Goal: Task Accomplishment & Management: Use online tool/utility

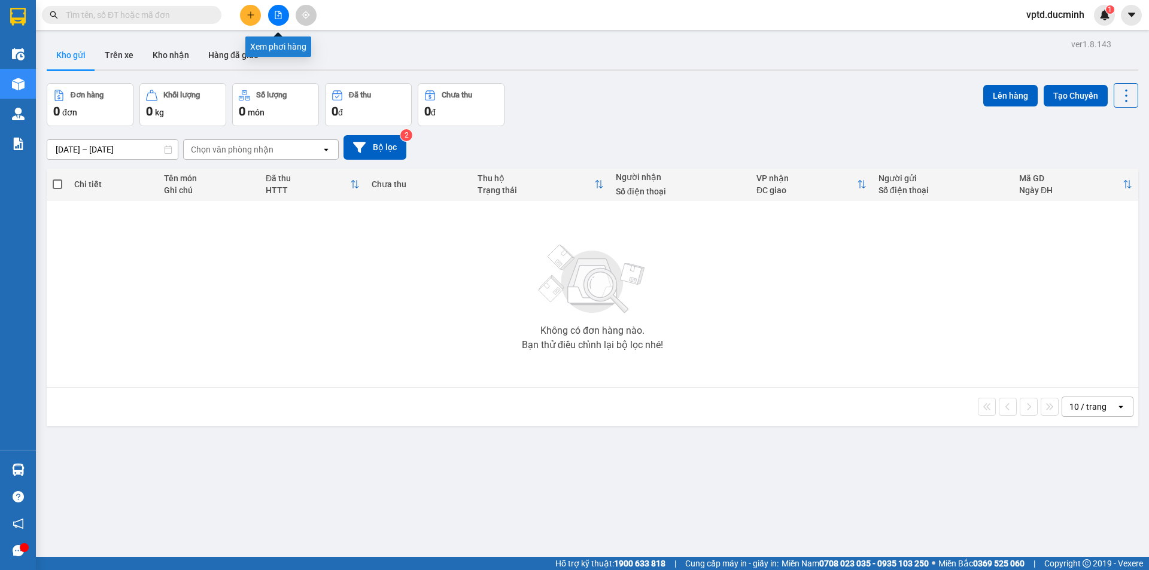
click at [276, 16] on icon "file-add" at bounding box center [278, 15] width 8 height 8
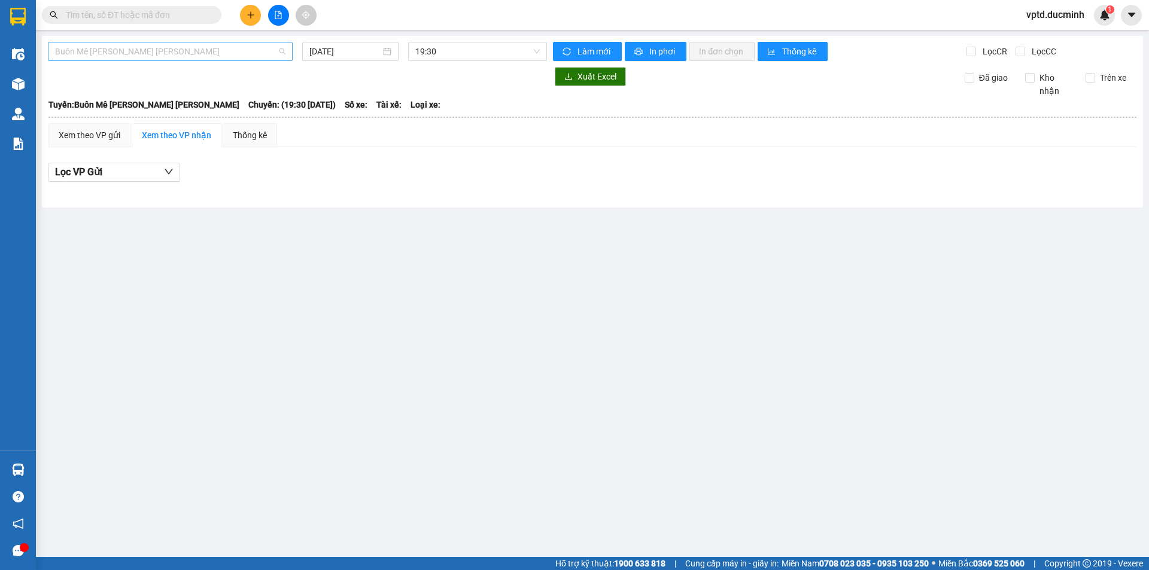
click at [242, 45] on span "Buôn Mê [PERSON_NAME] [PERSON_NAME]" at bounding box center [170, 51] width 230 height 18
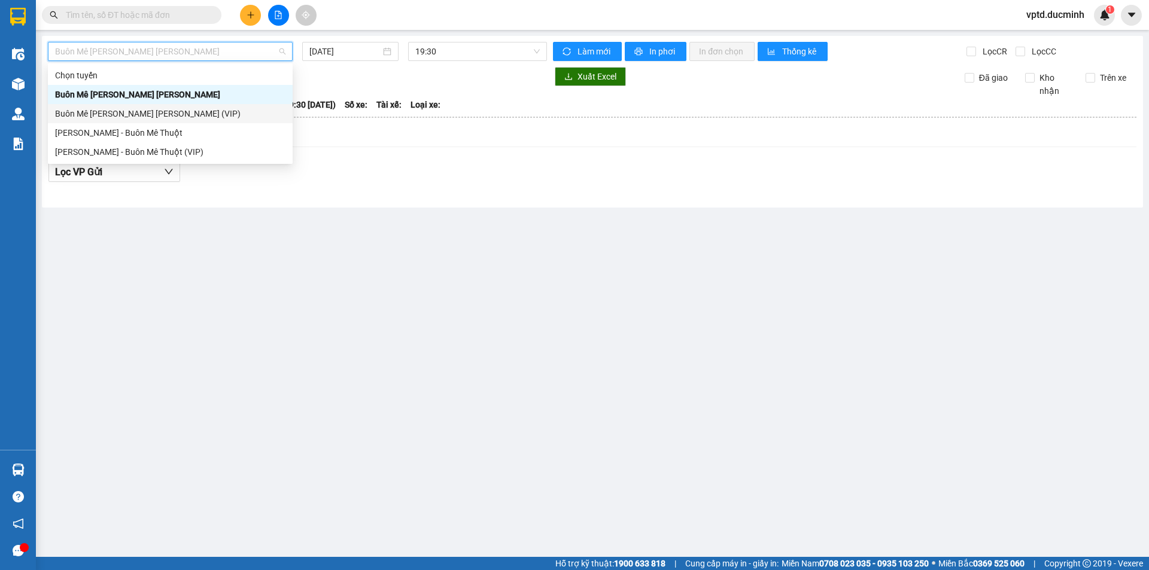
click at [166, 108] on div "Buôn Mê [PERSON_NAME] [PERSON_NAME] (VIP)" at bounding box center [170, 113] width 230 height 13
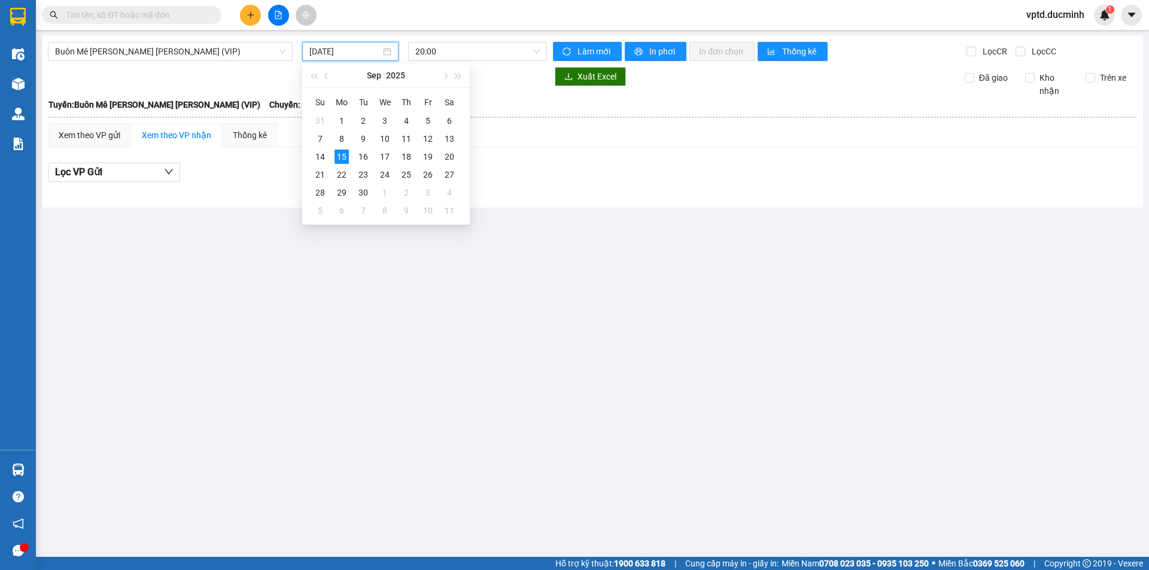
click at [326, 48] on input "[DATE]" at bounding box center [344, 51] width 71 height 13
click at [318, 154] on div "14" at bounding box center [320, 157] width 14 height 14
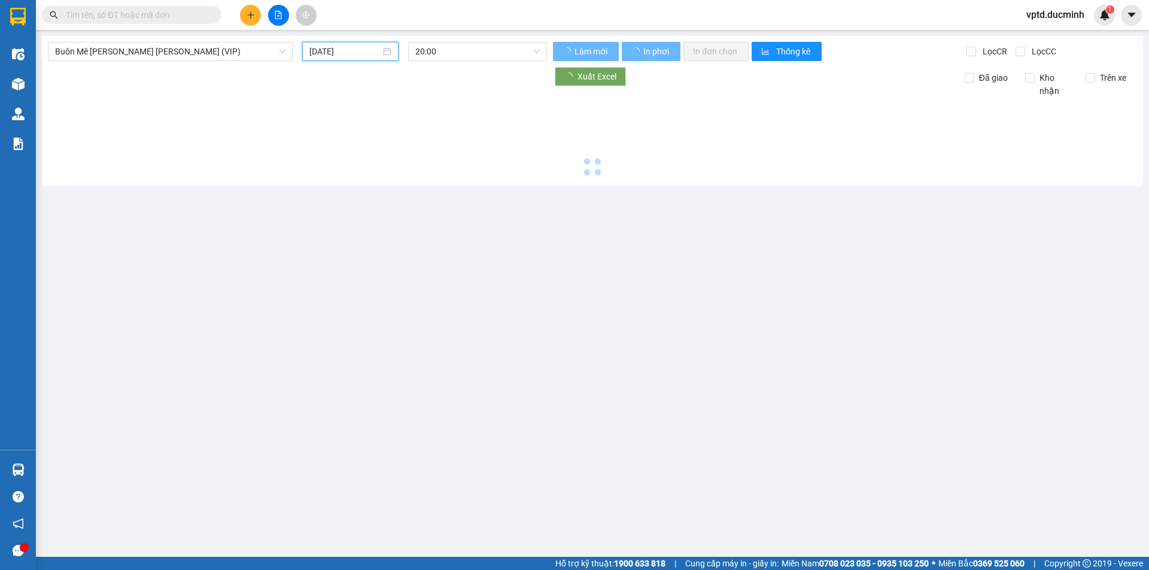
type input "[DATE]"
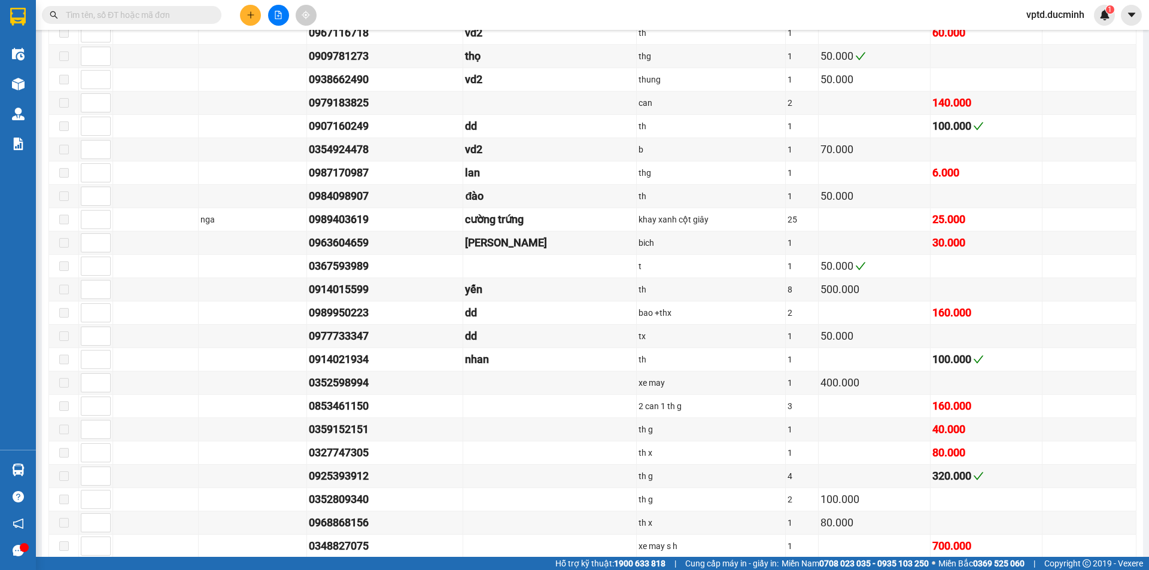
scroll to position [1487, 0]
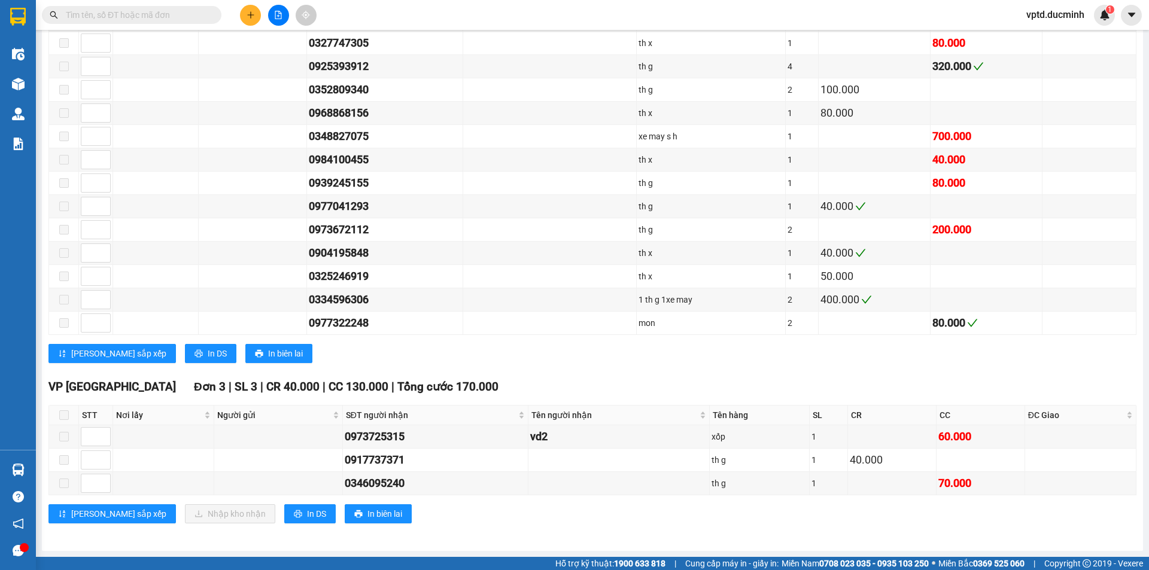
click at [75, 16] on input "text" at bounding box center [136, 14] width 141 height 13
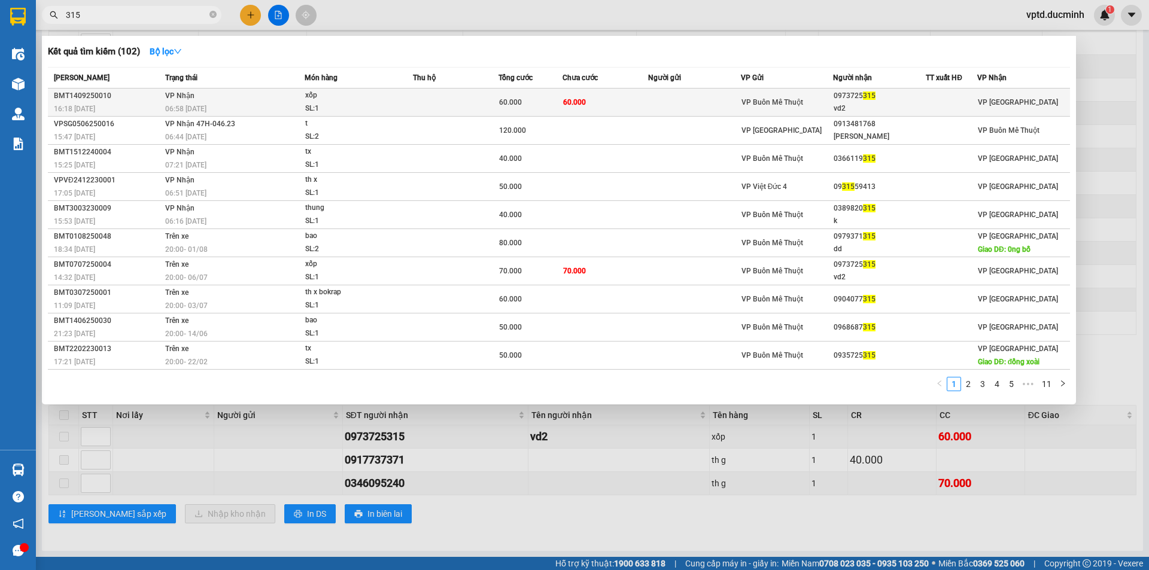
type input "315"
click at [860, 95] on div "0973725 315" at bounding box center [879, 96] width 92 height 13
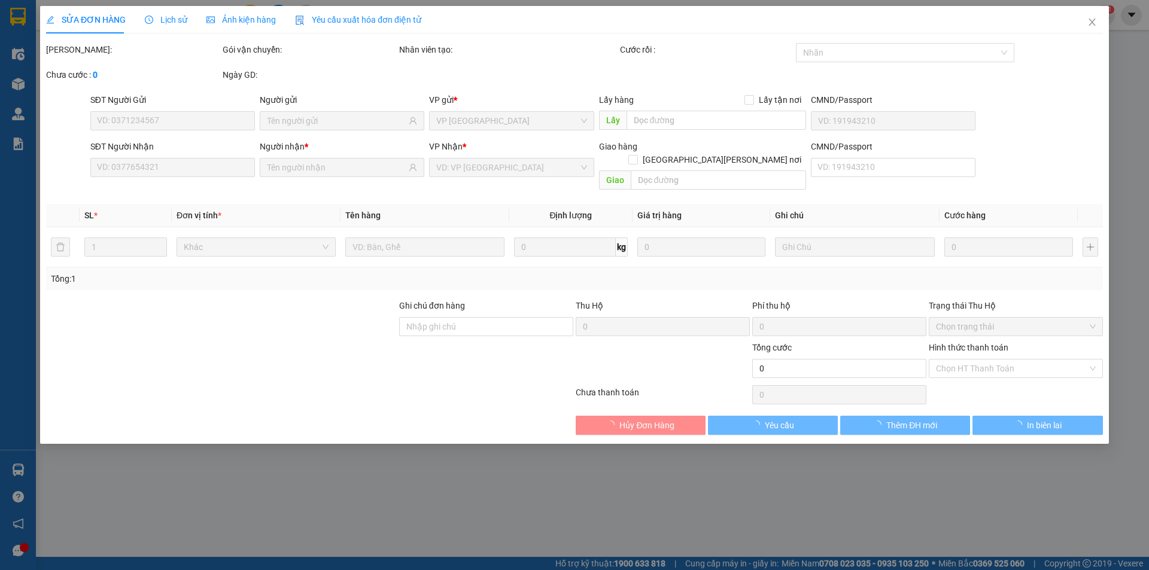
type input "0973725315"
type input "vd2"
type input "60.000"
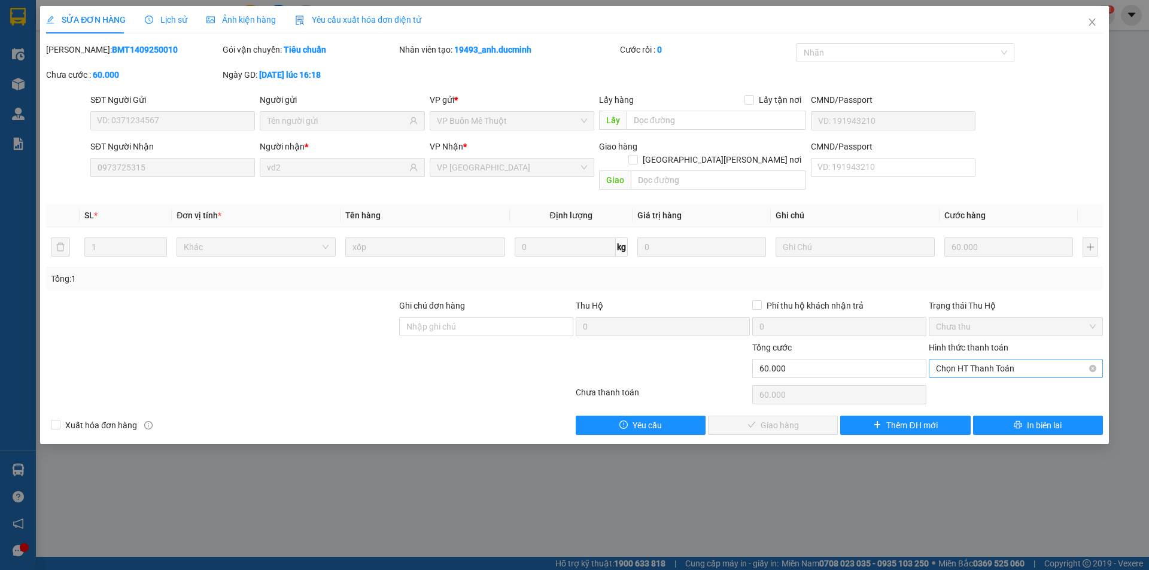
click at [965, 360] on span "Chọn HT Thanh Toán" at bounding box center [1016, 369] width 160 height 18
click at [963, 380] on div "Tại văn phòng" at bounding box center [1016, 379] width 160 height 13
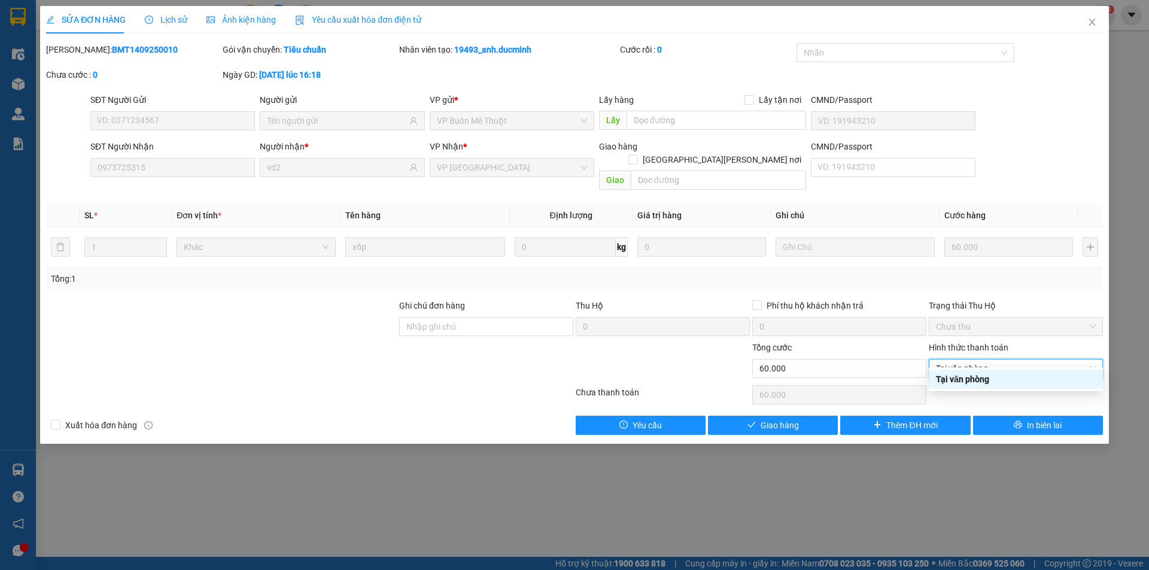
type input "0"
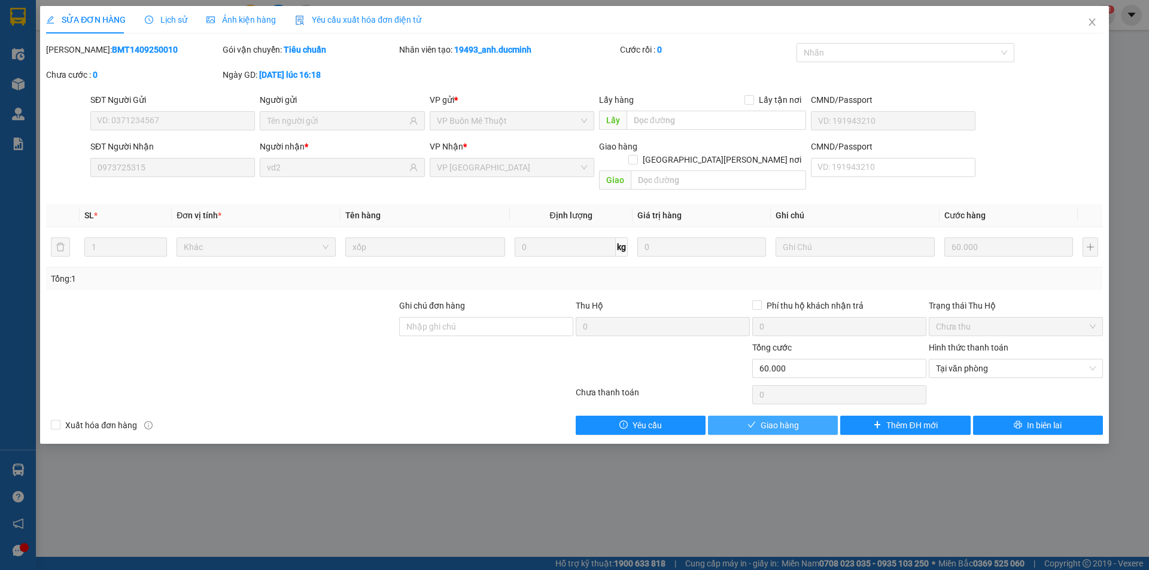
click at [782, 419] on span "Giao hàng" at bounding box center [779, 425] width 38 height 13
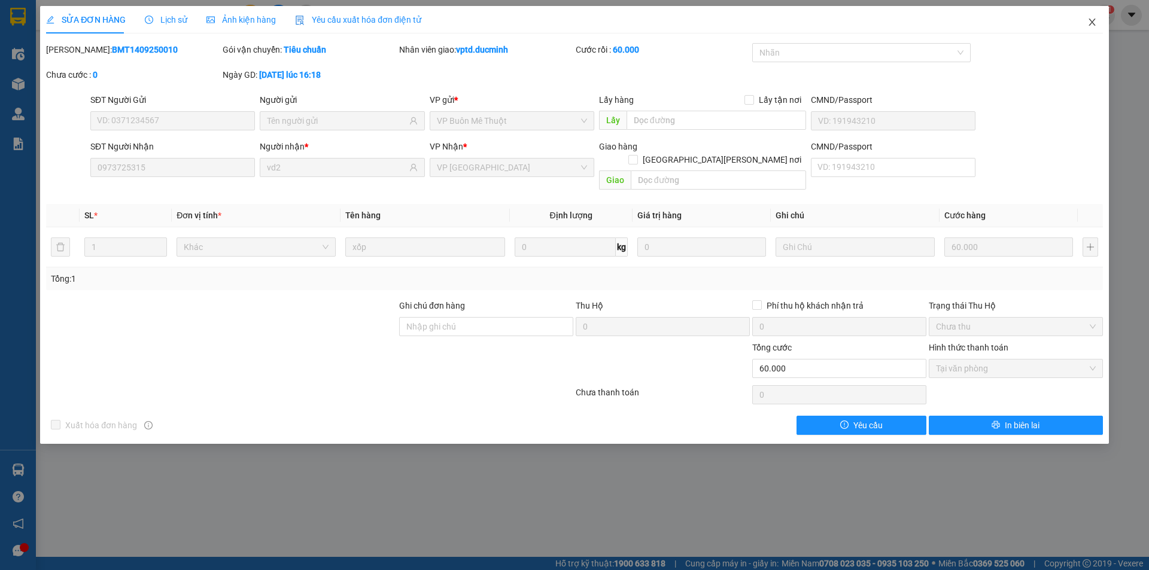
click at [1093, 22] on icon "close" at bounding box center [1092, 22] width 10 height 10
